Goal: Information Seeking & Learning: Learn about a topic

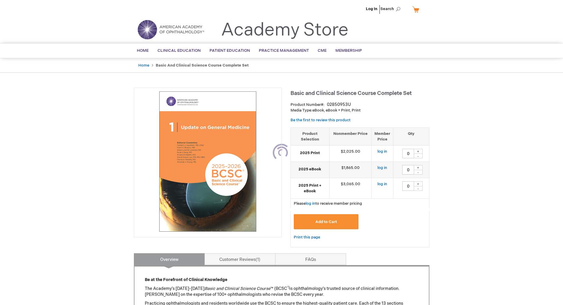
type input "0"
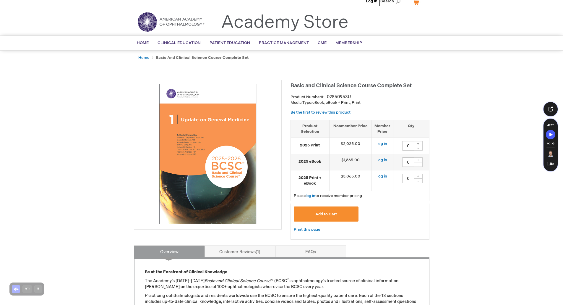
scroll to position [274, 0]
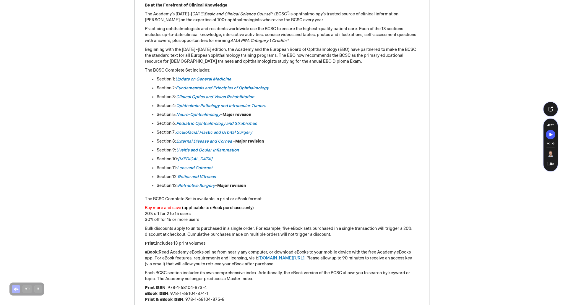
click at [198, 292] on p "Print ISBN : 978-1-68104-873-4 eBook ISBN : 978-1-68104-874-1 Print & eBook ISB…" at bounding box center [282, 294] width 274 height 18
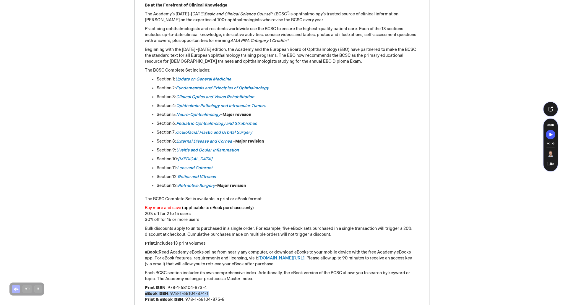
click at [198, 292] on p "Print ISBN : 978-1-68104-873-4 eBook ISBN : 978-1-68104-874-1 Print & eBook ISB…" at bounding box center [282, 294] width 274 height 18
click at [216, 293] on p "Print ISBN : 978-1-68104-873-4 eBook ISBN : 978-1-68104-874-1 Print & eBook ISB…" at bounding box center [282, 294] width 274 height 18
drag, startPoint x: 209, startPoint y: 294, endPoint x: 172, endPoint y: 294, distance: 37.0
click at [172, 294] on p "Print ISBN : 978-1-68104-873-4 eBook ISBN : 978-1-68104-874-1 Print & eBook ISB…" at bounding box center [282, 294] width 274 height 18
click at [172, 293] on p "Print ISBN : 978-1-68104-873-4 eBook ISBN : 978-1-68104-874-1 Print & eBook ISB…" at bounding box center [282, 294] width 274 height 18
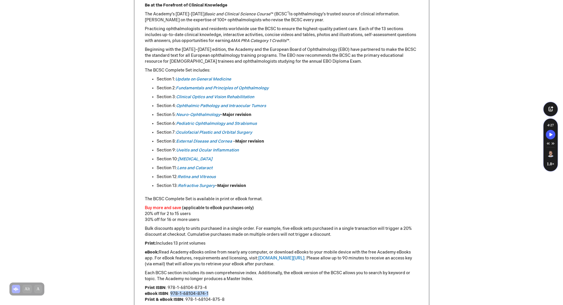
drag, startPoint x: 171, startPoint y: 294, endPoint x: 207, endPoint y: 295, distance: 36.4
click at [207, 295] on p "Print ISBN : 978-1-68104-873-4 eBook ISBN : 978-1-68104-874-1 Print & eBook ISB…" at bounding box center [282, 294] width 274 height 18
copy p "978-1-68104-874-1"
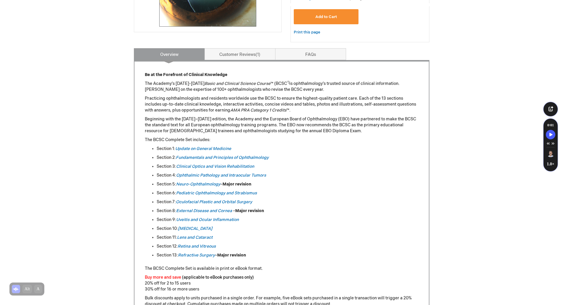
scroll to position [214, 0]
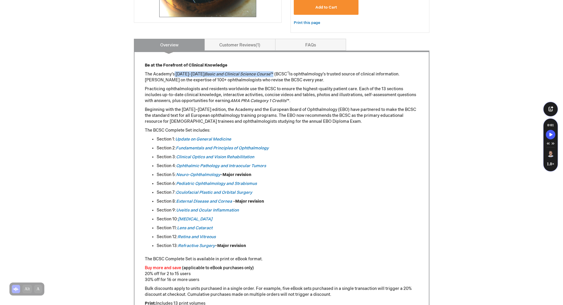
drag, startPoint x: 266, startPoint y: 72, endPoint x: 175, endPoint y: 71, distance: 91.4
click at [175, 71] on p "The Academy’s 2025-2026 Basic and Clinical Science Course ™ (BCSC ®) is ophthal…" at bounding box center [282, 77] width 274 height 12
drag, startPoint x: 263, startPoint y: 73, endPoint x: 176, endPoint y: 75, distance: 87.2
click at [176, 75] on p "The Academy’s 2025-2026 Basic and Clinical Science Course ™ (BCSC ®) is ophthal…" at bounding box center [282, 77] width 274 height 12
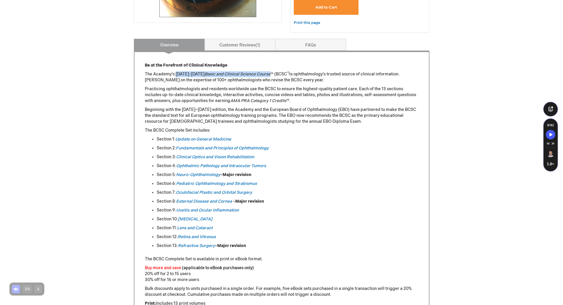
copy p "2025-2026 Basic and Clinical Science Course"
click at [371, 215] on ul "Section 1: Update on General Medicine Section 2: Fundamentals and Principles of…" at bounding box center [282, 192] width 274 height 112
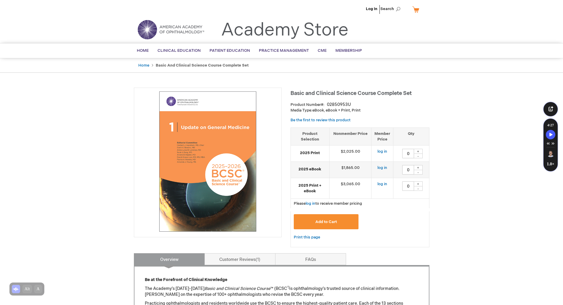
scroll to position [559, 0]
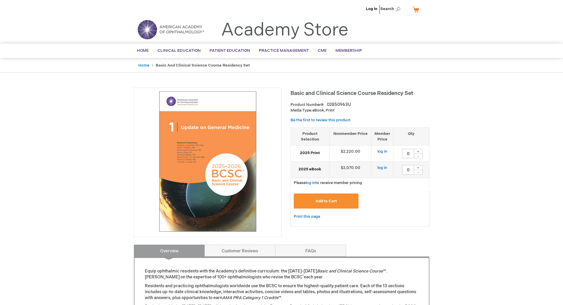
type input "0"
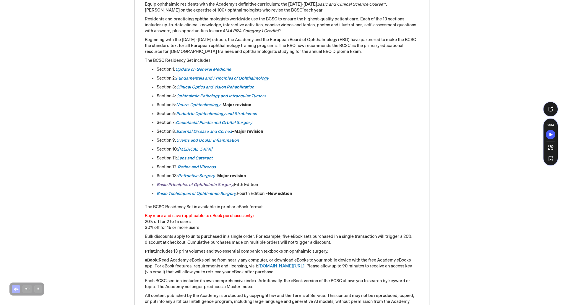
click at [208, 183] on em "Basic Principles of Ophthalmic Surgery" at bounding box center [195, 184] width 76 height 5
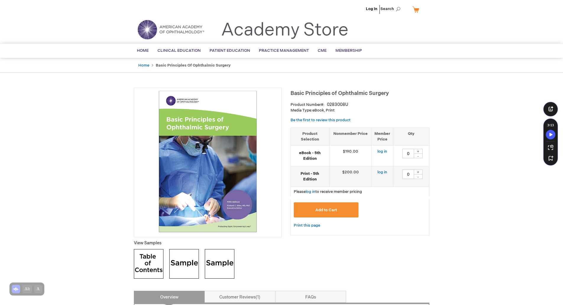
drag, startPoint x: 232, startPoint y: 65, endPoint x: 201, endPoint y: 62, distance: 31.0
click at [201, 62] on ul "Home Basic Principles of Ophthalmic Surgery" at bounding box center [282, 65] width 296 height 14
copy strong "Basic Principles of Ophthalmic Surgery"
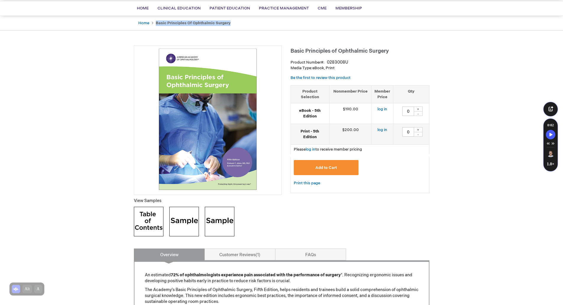
scroll to position [38, 0]
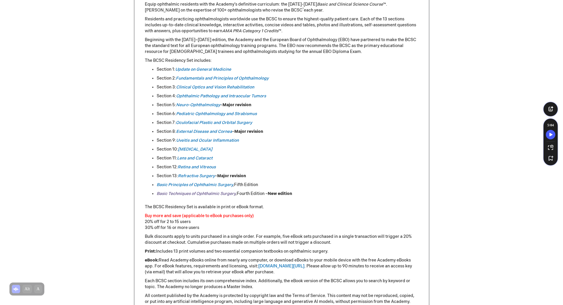
click at [194, 194] on link "Basic Techniques of Ophthalmic Surgery" at bounding box center [196, 193] width 79 height 5
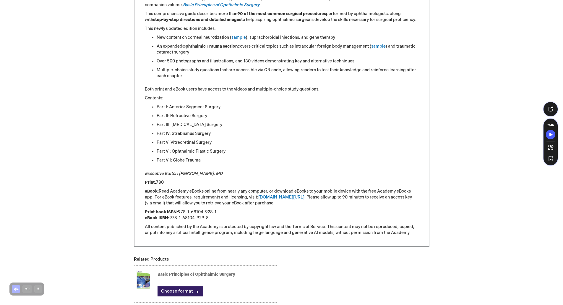
scroll to position [66, 0]
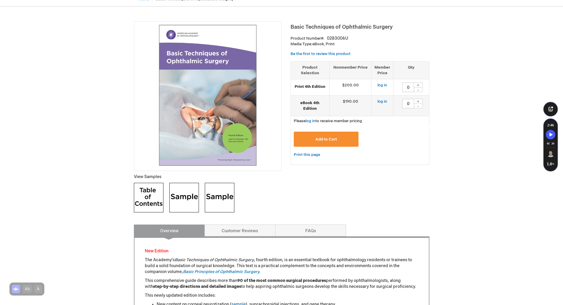
click at [359, 26] on span "Basic Techniques of Ophthalmic Surgery" at bounding box center [342, 27] width 102 height 6
copy div "Basic Techniques of Ophthalmic Surgery"
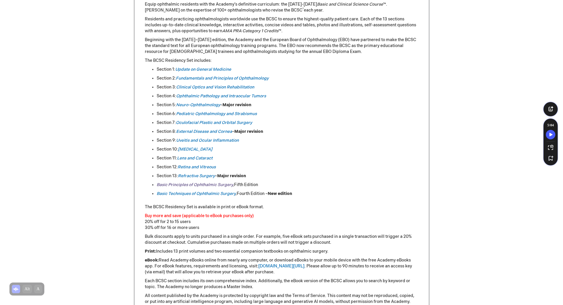
click at [180, 185] on em "Basic Principles of Ophthalmic Surgery" at bounding box center [195, 184] width 76 height 5
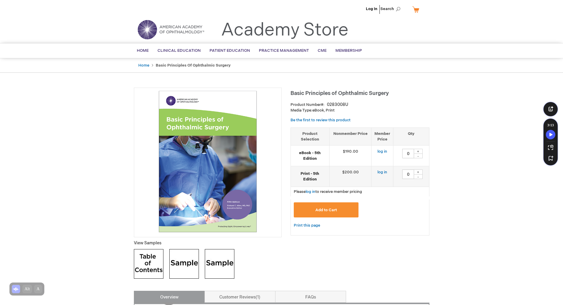
click at [310, 91] on span "Basic Principles of Ophthalmic Surgery" at bounding box center [340, 93] width 98 height 6
copy div "Basic Principles of Ophthalmic Surgery"
